Goal: Task Accomplishment & Management: Use online tool/utility

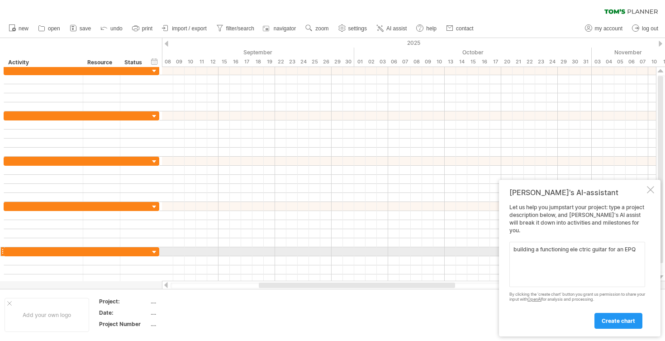
click at [580, 249] on textarea "building a functioning ele ctric guitar for an EPQ" at bounding box center [577, 264] width 136 height 45
type textarea "building a functioning electric guitar for an EPQ"
click at [626, 327] on link "create chart" at bounding box center [618, 321] width 48 height 16
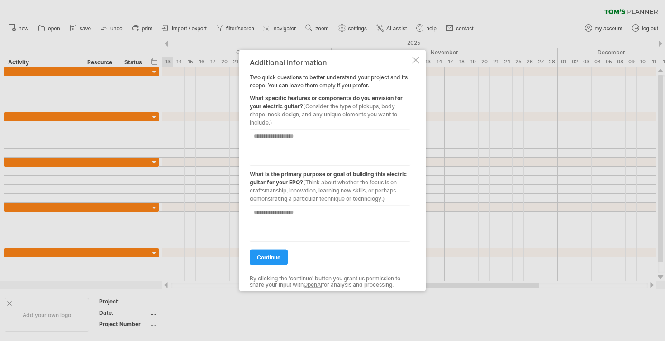
click at [349, 147] on textarea at bounding box center [330, 147] width 161 height 36
click at [330, 144] on textarea "**********" at bounding box center [330, 147] width 161 height 36
type textarea "**********"
click at [292, 213] on textarea at bounding box center [330, 223] width 161 height 36
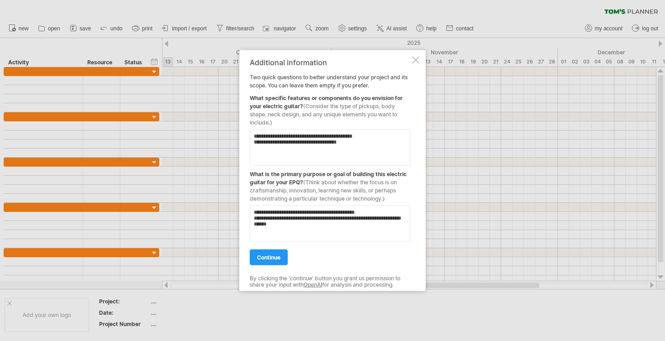
type textarea "**********"
click at [273, 258] on span "continue" at bounding box center [269, 256] width 24 height 7
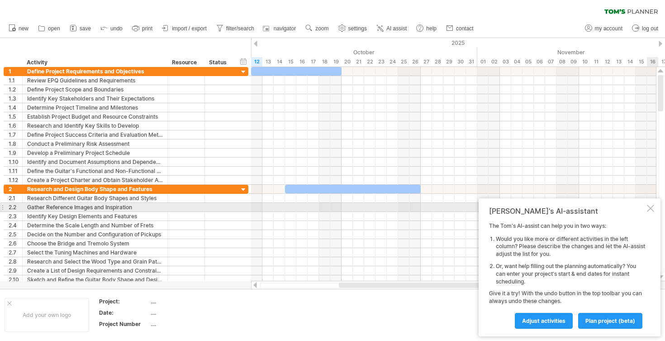
click at [647, 209] on div at bounding box center [650, 207] width 7 height 7
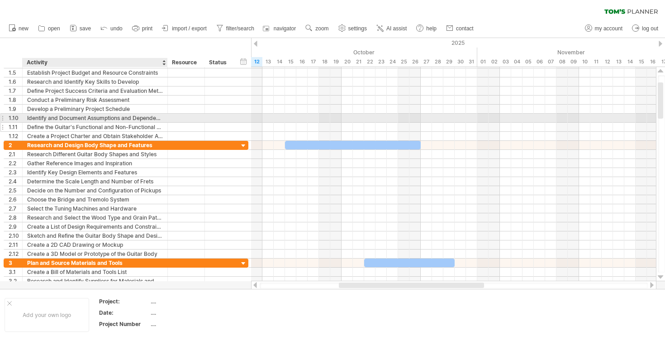
click at [148, 124] on div "Define the Guitar's Functional and Non-Functional Requirements" at bounding box center [95, 127] width 136 height 9
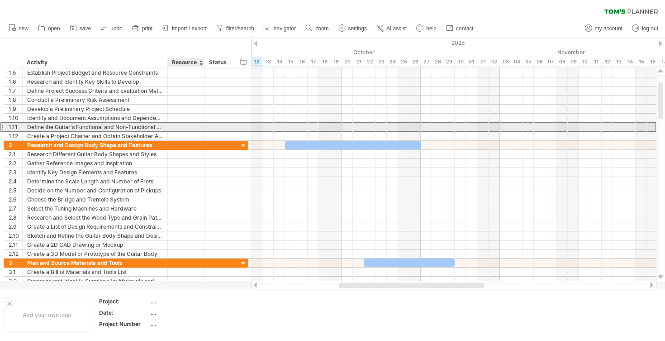
click at [185, 127] on div at bounding box center [186, 127] width 28 height 9
click at [139, 126] on div "Define the Guitar's Functional and Non-Functional Requirements" at bounding box center [95, 127] width 136 height 9
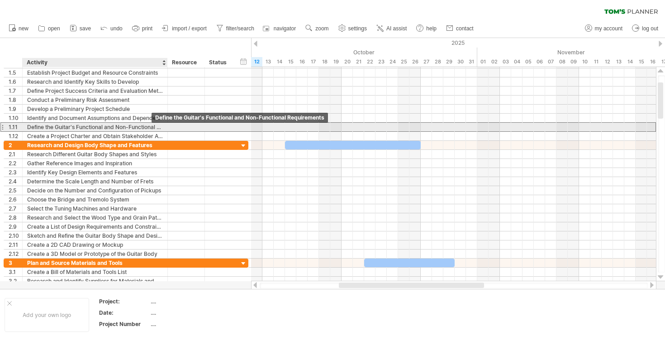
click at [133, 123] on div "Define the Guitar's Functional and Non-Functional Requirements" at bounding box center [95, 127] width 136 height 9
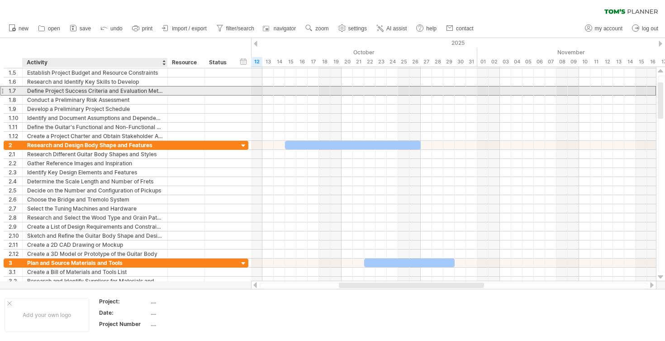
click at [209, 87] on div at bounding box center [219, 90] width 29 height 9
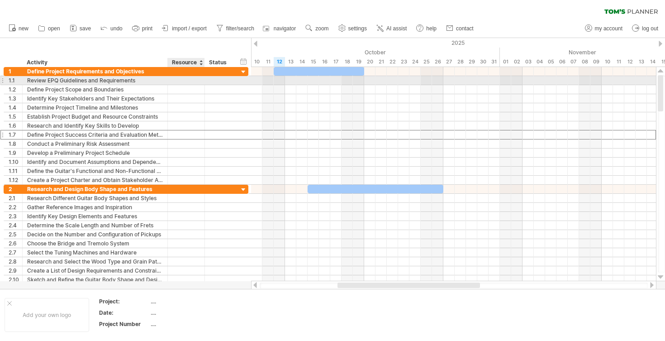
click at [180, 78] on div at bounding box center [186, 80] width 28 height 9
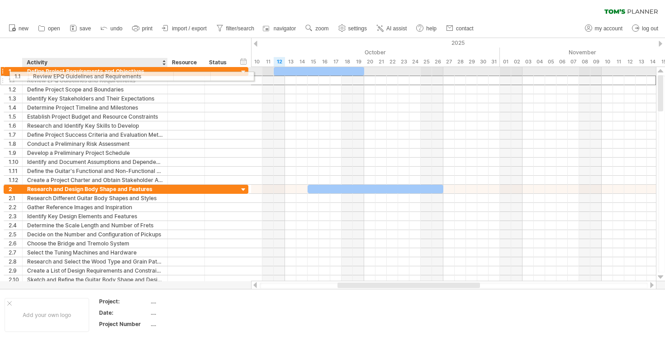
drag, startPoint x: 148, startPoint y: 78, endPoint x: 166, endPoint y: 78, distance: 17.6
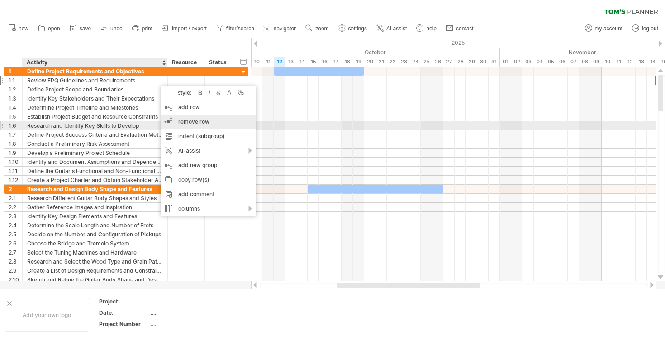
click at [218, 123] on div "remove row remove selected rows" at bounding box center [209, 121] width 96 height 14
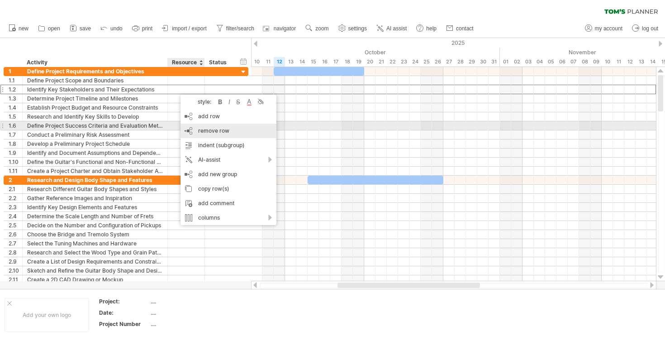
click at [224, 126] on div "remove row remove selected rows" at bounding box center [228, 130] width 96 height 14
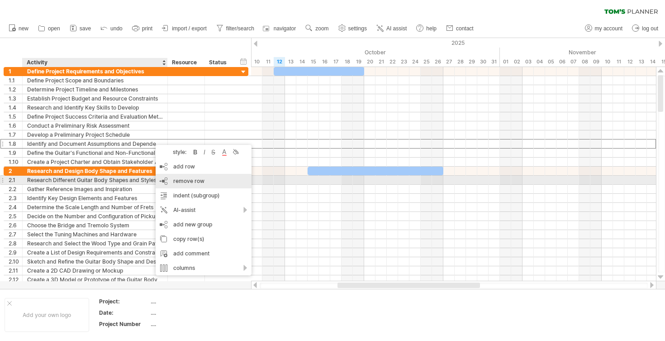
click at [189, 180] on span "remove row" at bounding box center [188, 180] width 31 height 7
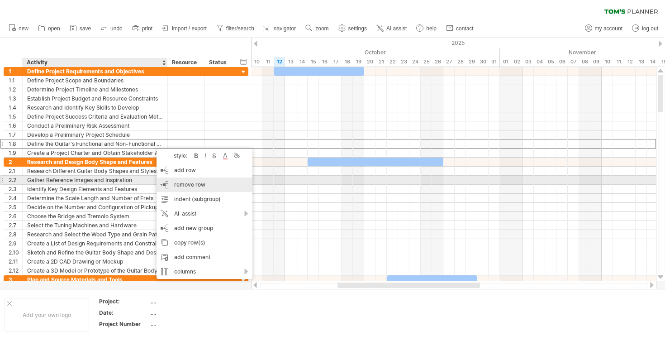
click at [167, 183] on div "remove row remove selected rows" at bounding box center [205, 184] width 96 height 14
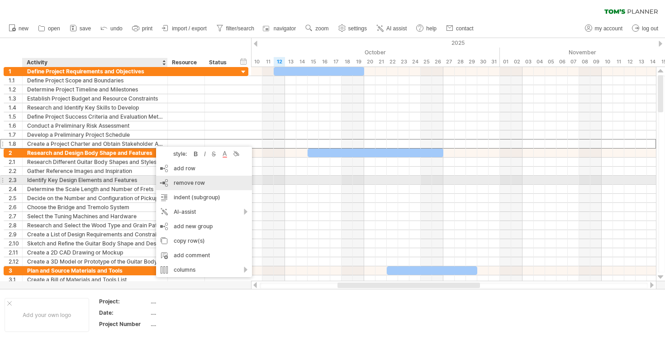
click at [176, 182] on span "remove row" at bounding box center [189, 182] width 31 height 7
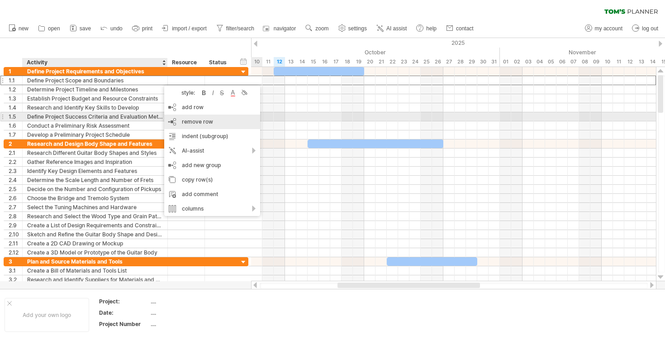
click at [194, 120] on span "remove row" at bounding box center [197, 121] width 31 height 7
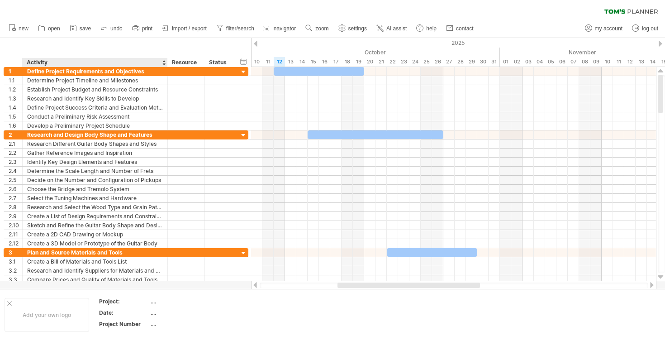
click at [158, 61] on div "Activity" at bounding box center [95, 62] width 136 height 9
click at [165, 62] on div at bounding box center [164, 62] width 4 height 9
click at [135, 31] on rect at bounding box center [135, 30] width 3 height 2
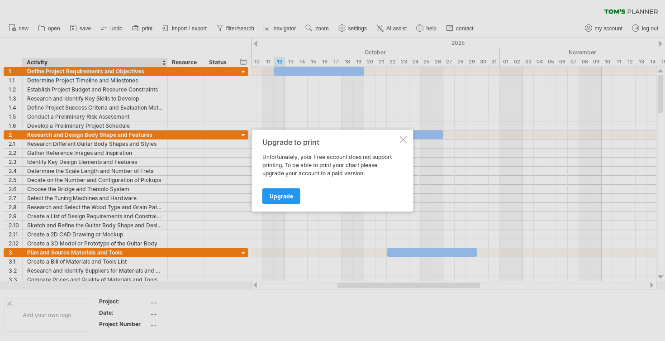
click at [402, 138] on div at bounding box center [403, 139] width 7 height 7
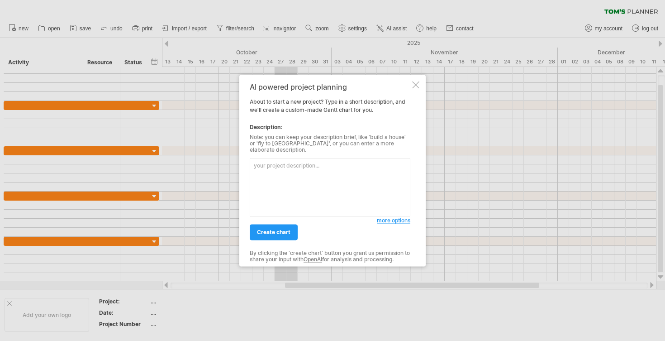
type textarea "n"
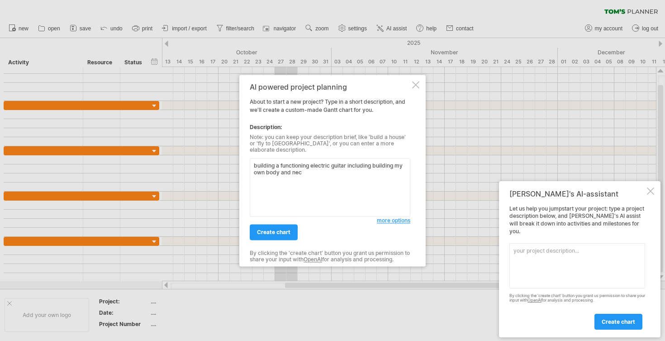
type textarea "building a functioning electric guitar including building my own body and neck"
click at [276, 233] on link "create chart" at bounding box center [274, 232] width 48 height 16
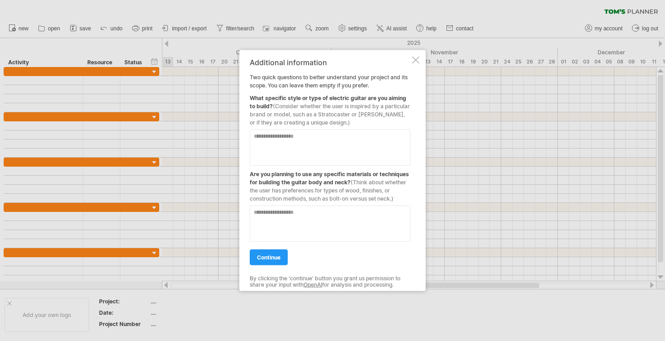
click at [293, 142] on textarea at bounding box center [330, 147] width 161 height 36
type textarea "**********"
click at [312, 214] on textarea at bounding box center [330, 223] width 161 height 36
type textarea "**********"
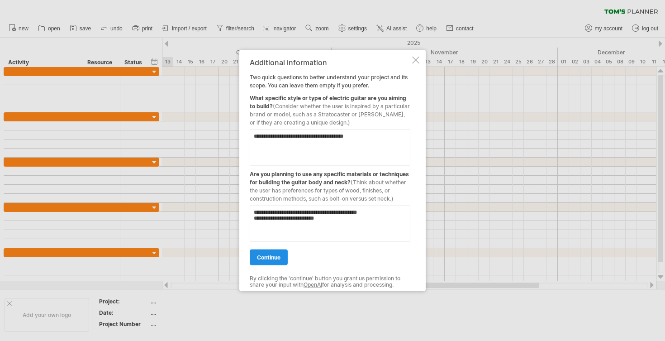
click at [268, 250] on link "continue" at bounding box center [269, 257] width 38 height 16
